Goal: Find specific page/section: Find specific page/section

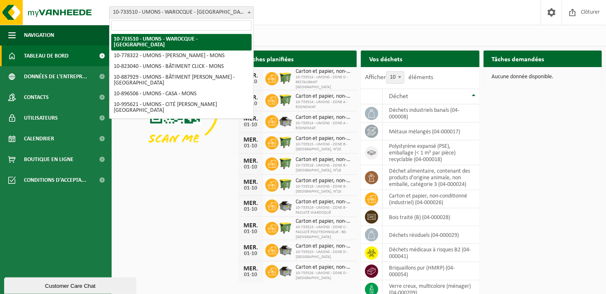
click at [252, 13] on span at bounding box center [249, 12] width 8 height 11
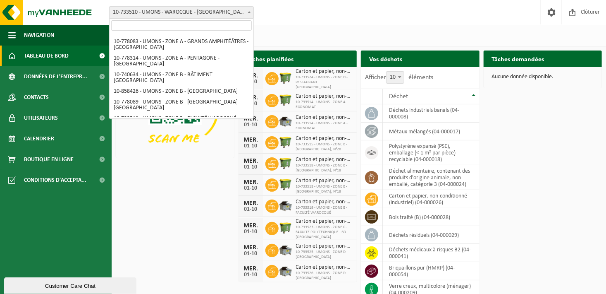
scroll to position [232, 0]
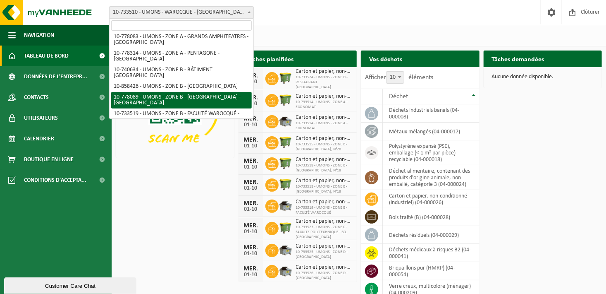
select select "25386"
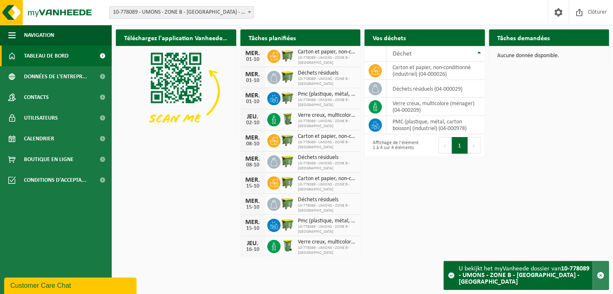
click at [602, 279] on span "button" at bounding box center [600, 274] width 7 height 7
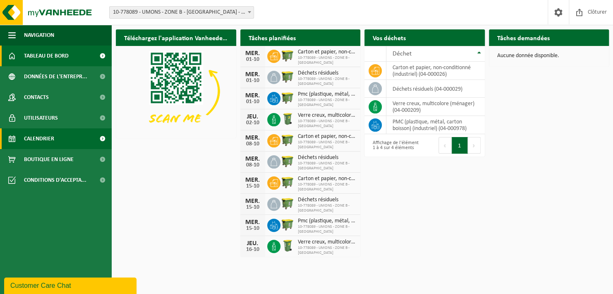
click at [50, 135] on span "Calendrier" at bounding box center [39, 138] width 30 height 21
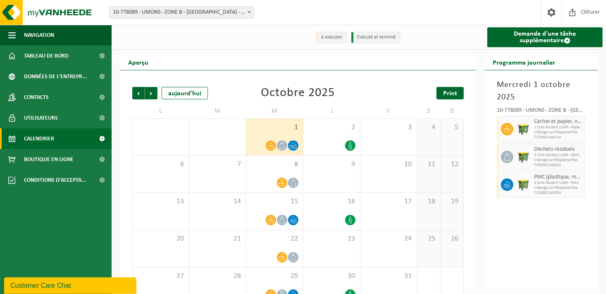
click at [453, 93] on span "Print" at bounding box center [450, 93] width 14 height 7
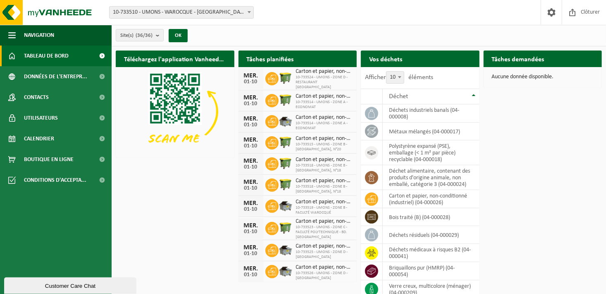
click at [529, 77] on p "Aucune donnée disponible." at bounding box center [543, 77] width 102 height 6
